Goal: Information Seeking & Learning: Learn about a topic

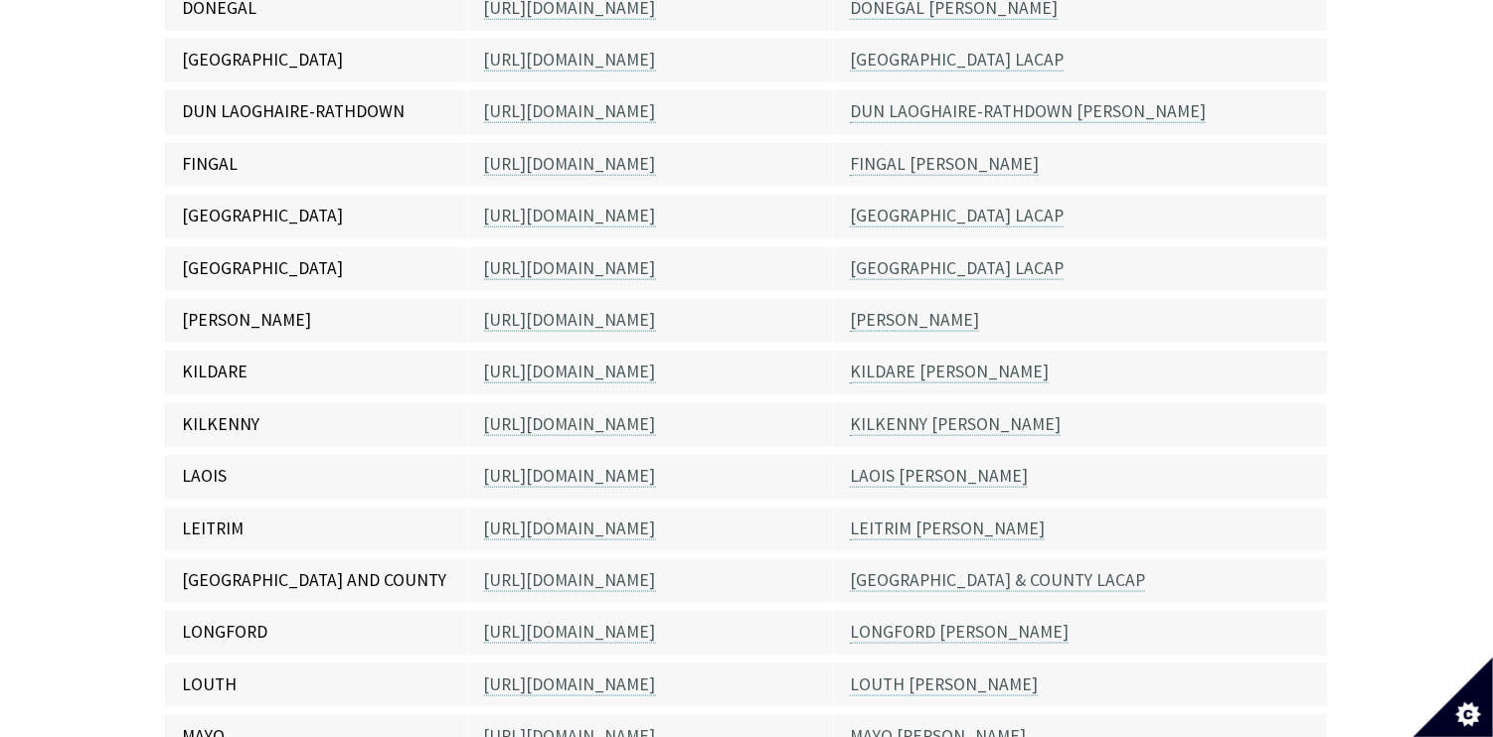
scroll to position [894, 0]
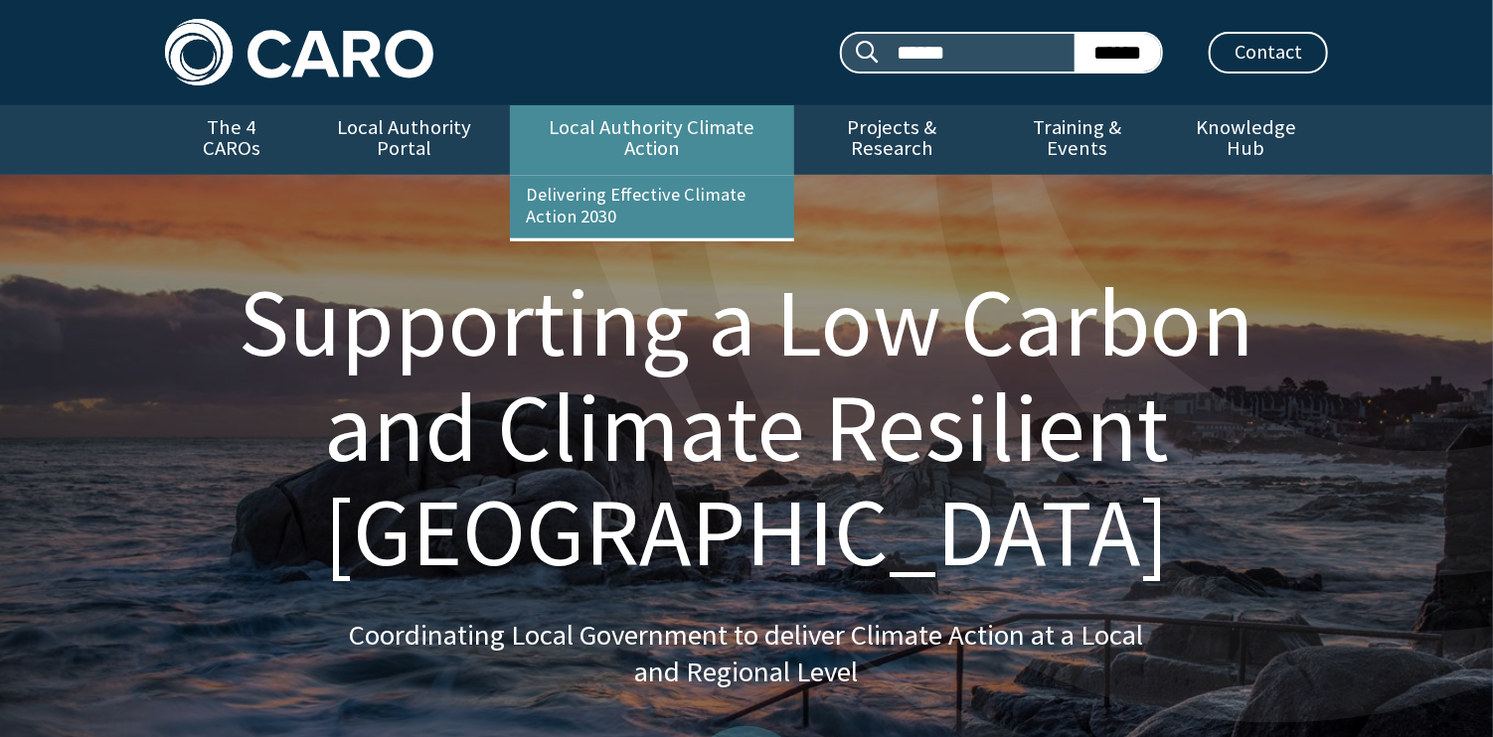
click at [592, 131] on link "Local Authority Climate Action" at bounding box center [651, 140] width 283 height 70
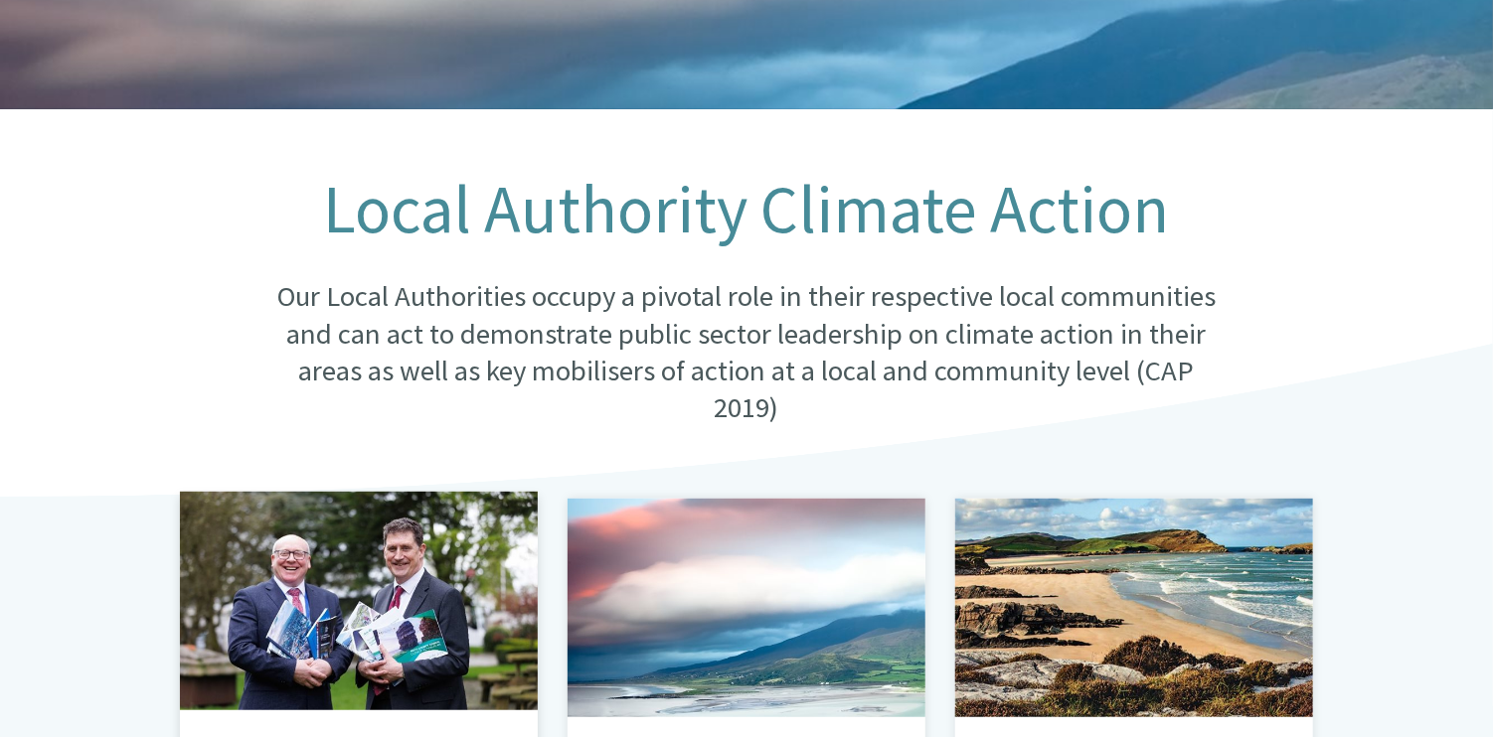
scroll to position [596, 0]
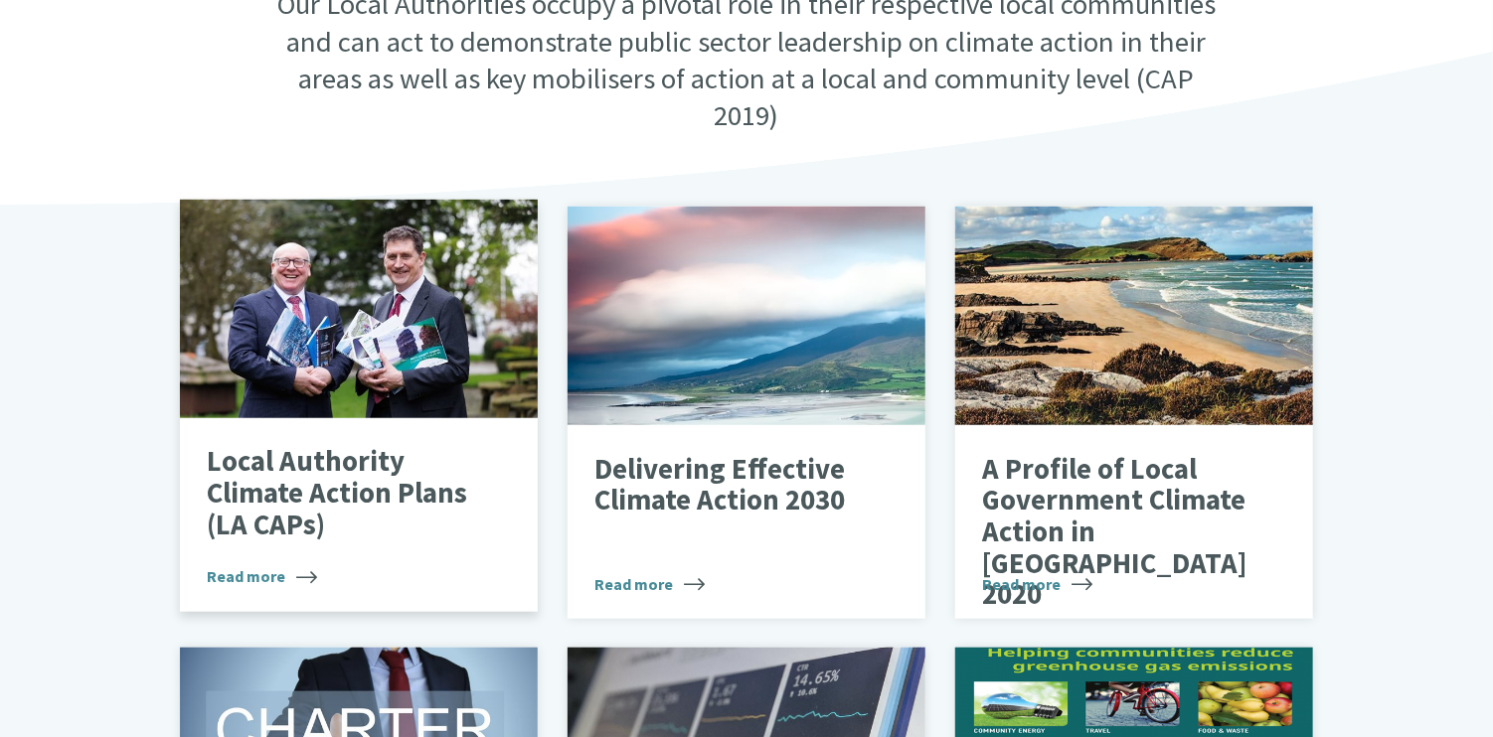
click at [422, 345] on div at bounding box center [359, 309] width 358 height 219
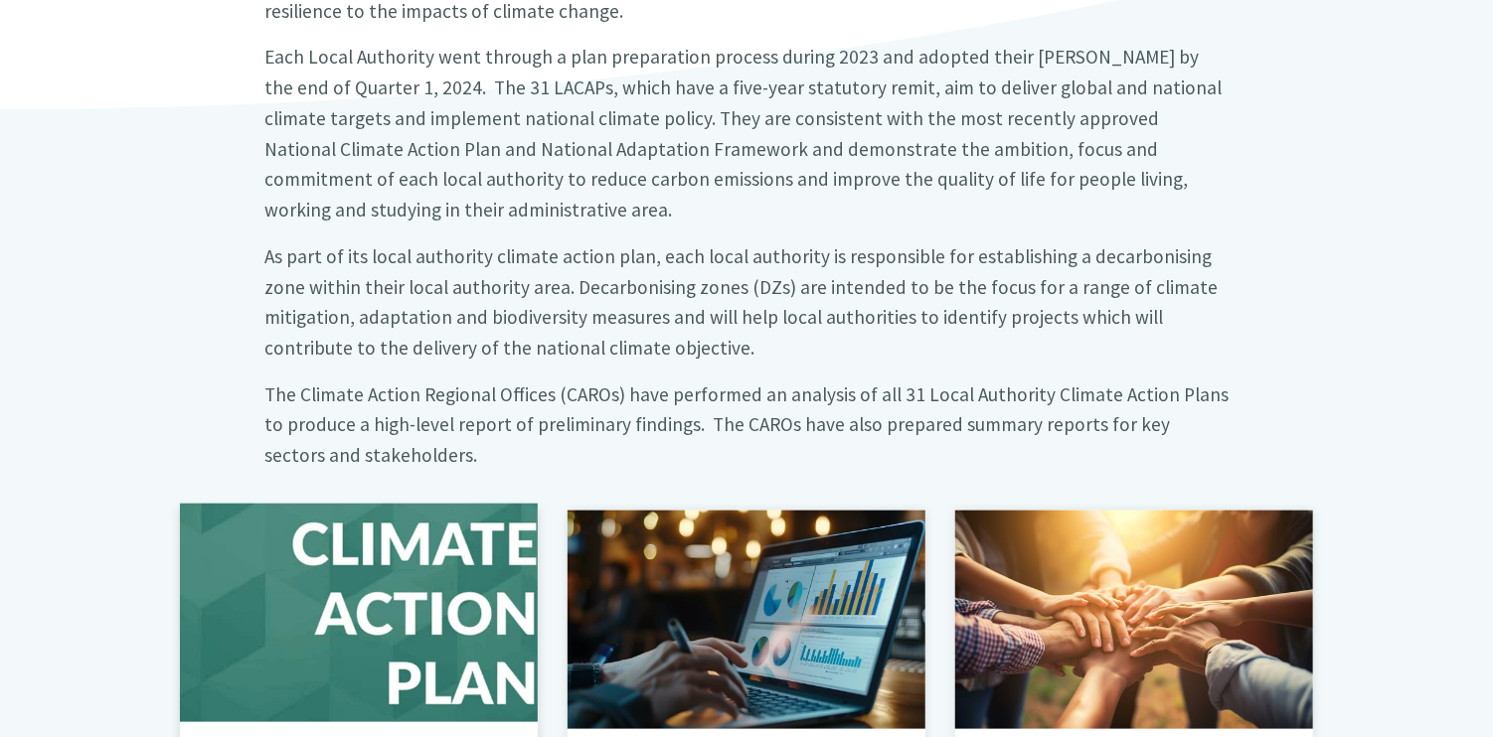
scroll to position [1093, 0]
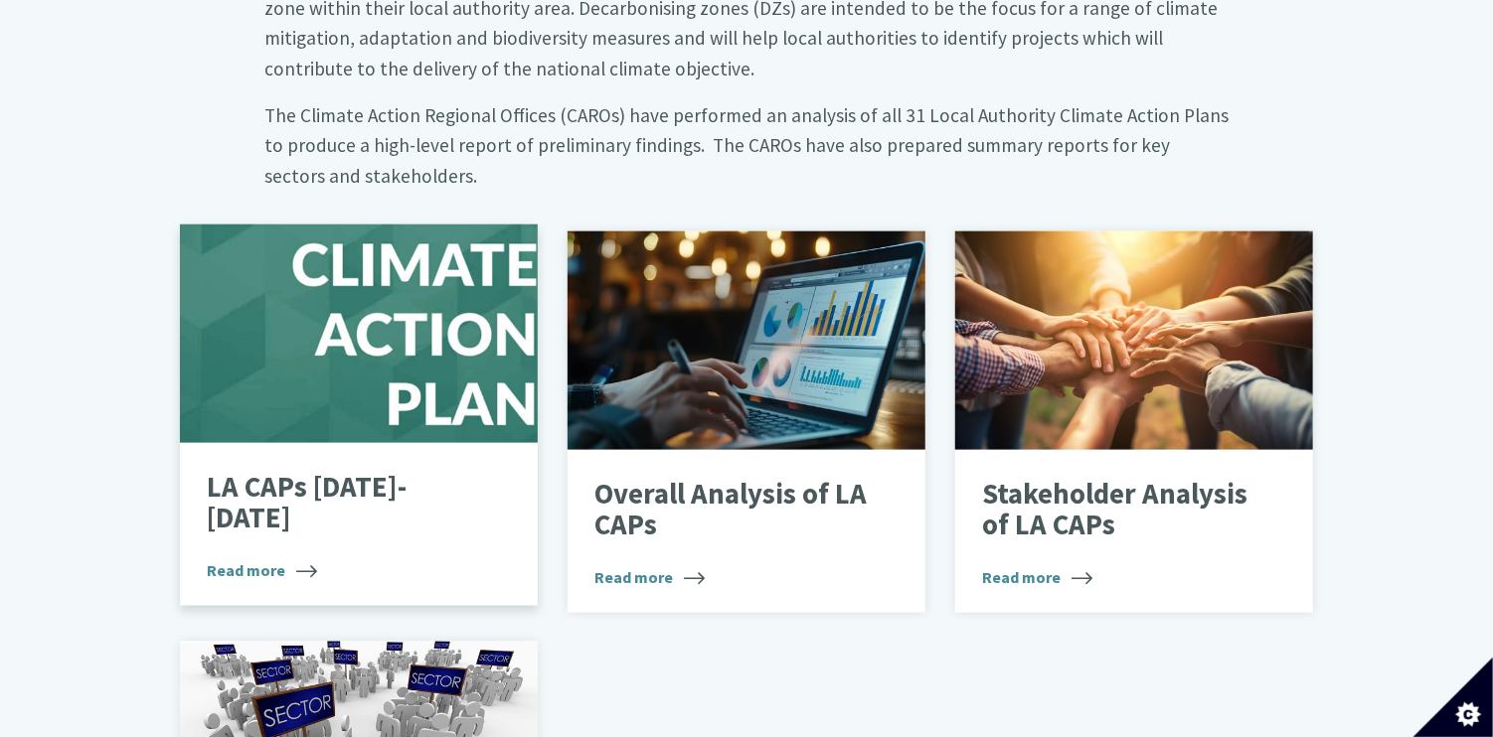
click at [344, 320] on div at bounding box center [359, 334] width 358 height 219
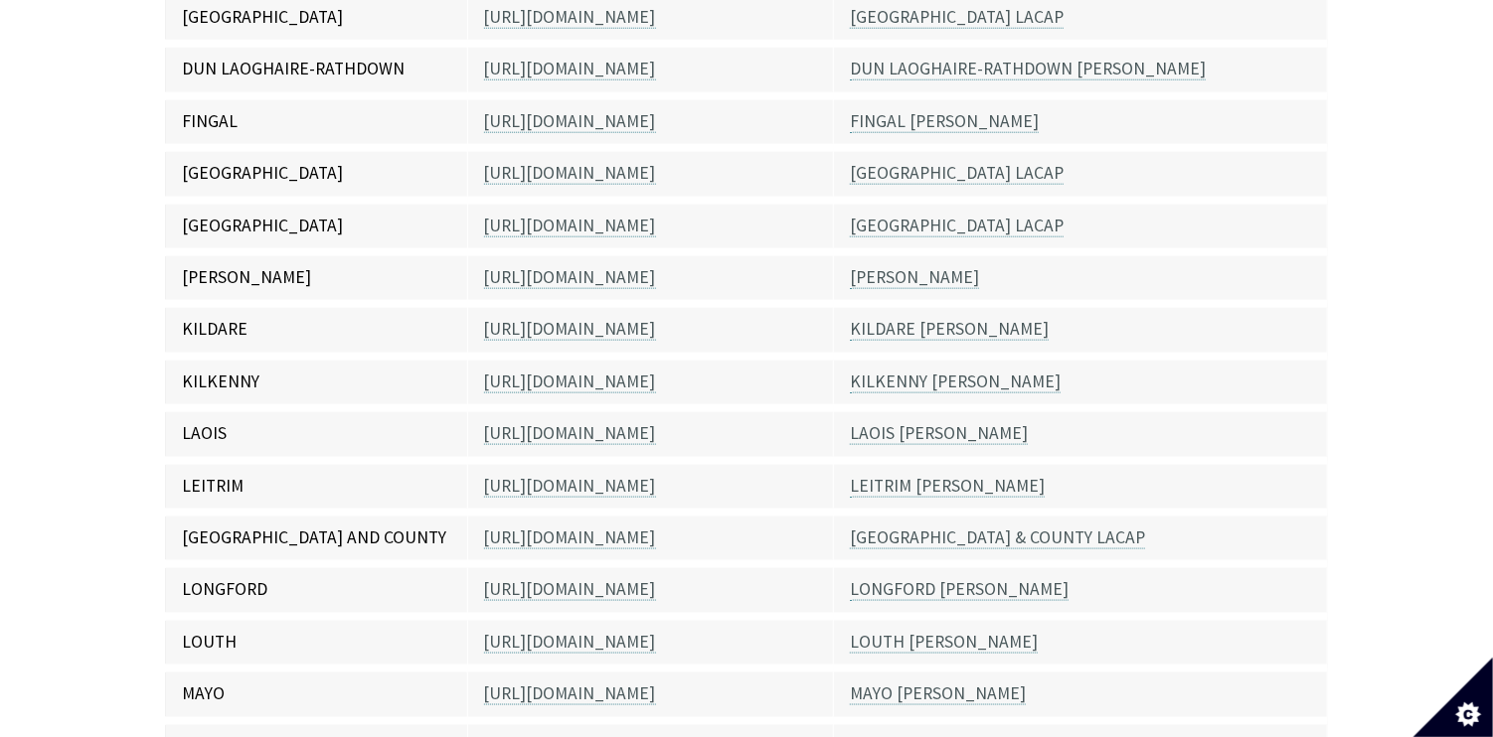
scroll to position [696, 0]
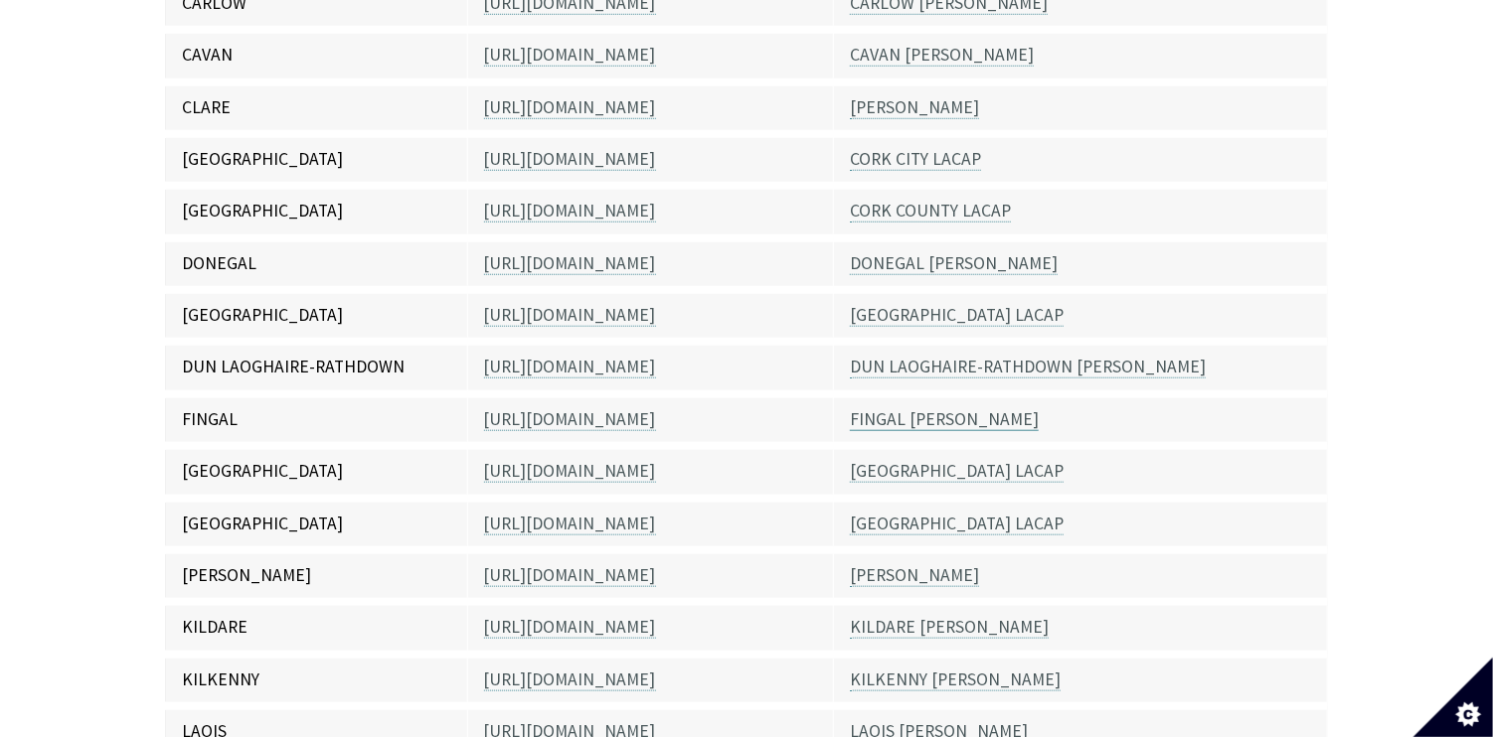
click at [887, 408] on link "FINGAL [PERSON_NAME]" at bounding box center [944, 419] width 189 height 23
